Goal: Task Accomplishment & Management: Manage account settings

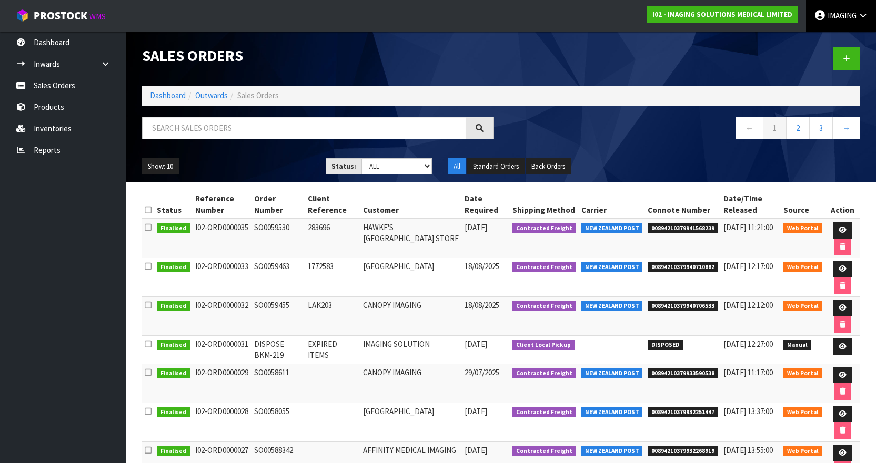
click at [853, 15] on span "IMAGING" at bounding box center [841, 16] width 29 height 10
click at [830, 39] on link "Logout" at bounding box center [833, 42] width 83 height 14
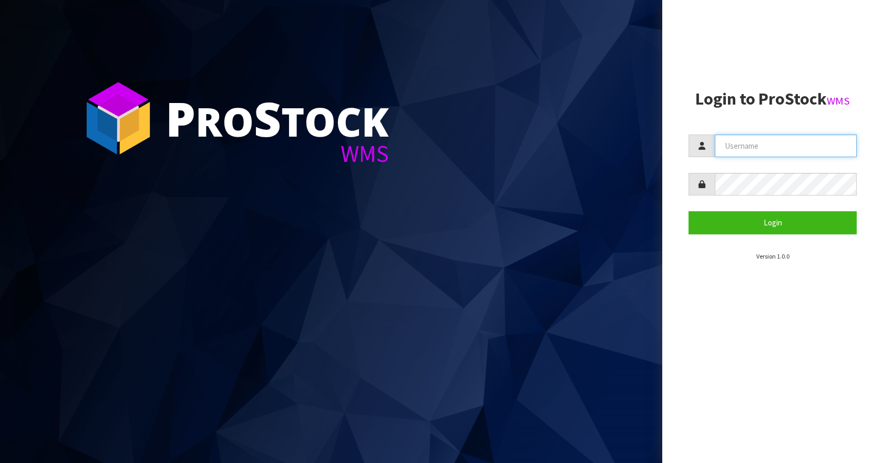
click at [759, 149] on input "text" at bounding box center [786, 146] width 142 height 23
type input "Aquacooler"
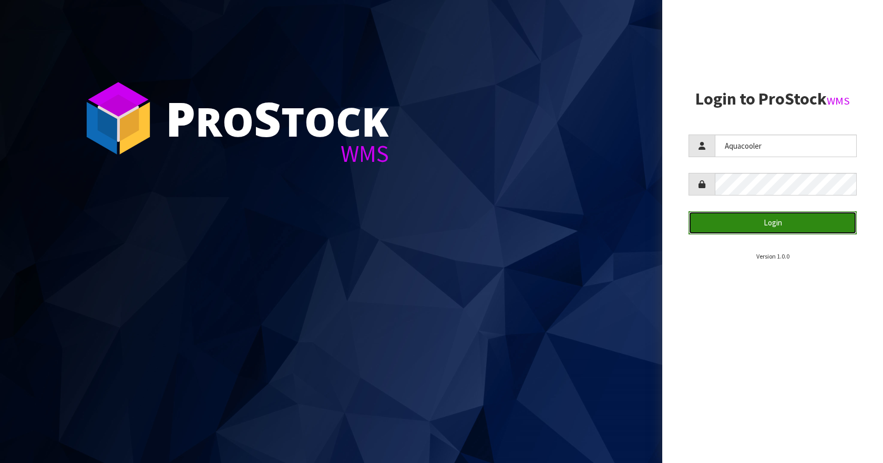
click at [750, 221] on button "Login" at bounding box center [773, 222] width 168 height 23
